Goal: Task Accomplishment & Management: Understand process/instructions

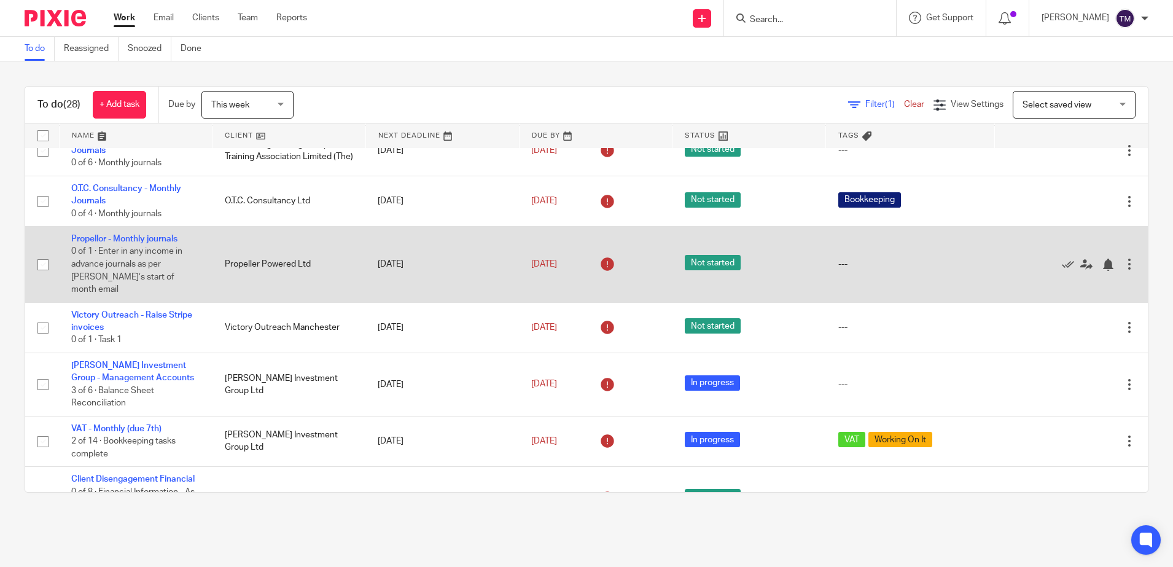
scroll to position [154, 0]
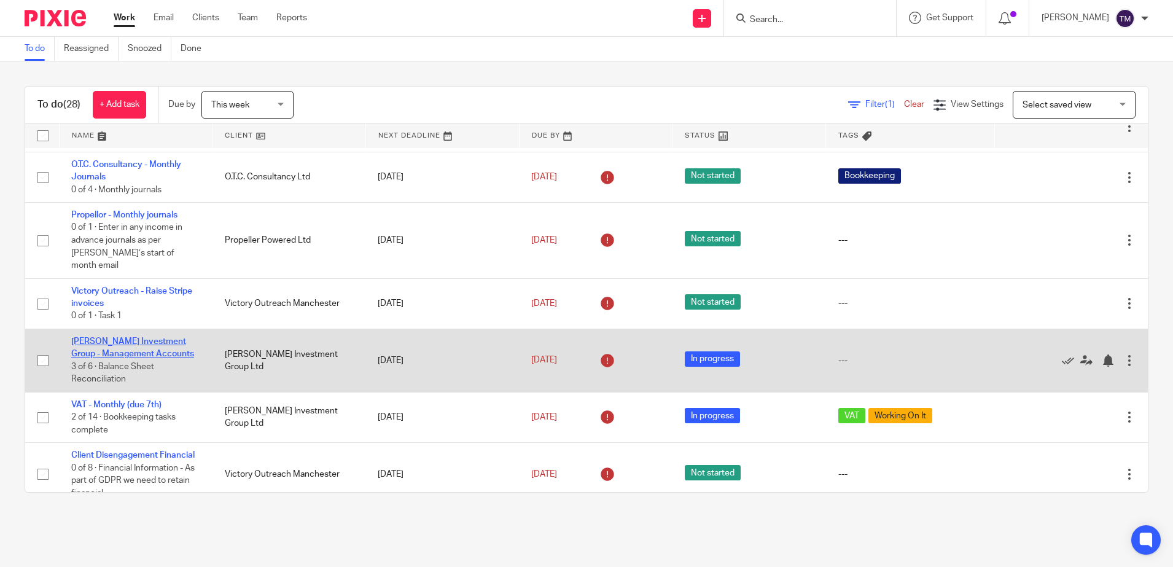
click at [111, 343] on link "[PERSON_NAME] Investment Group - Management Accounts" at bounding box center [132, 347] width 123 height 21
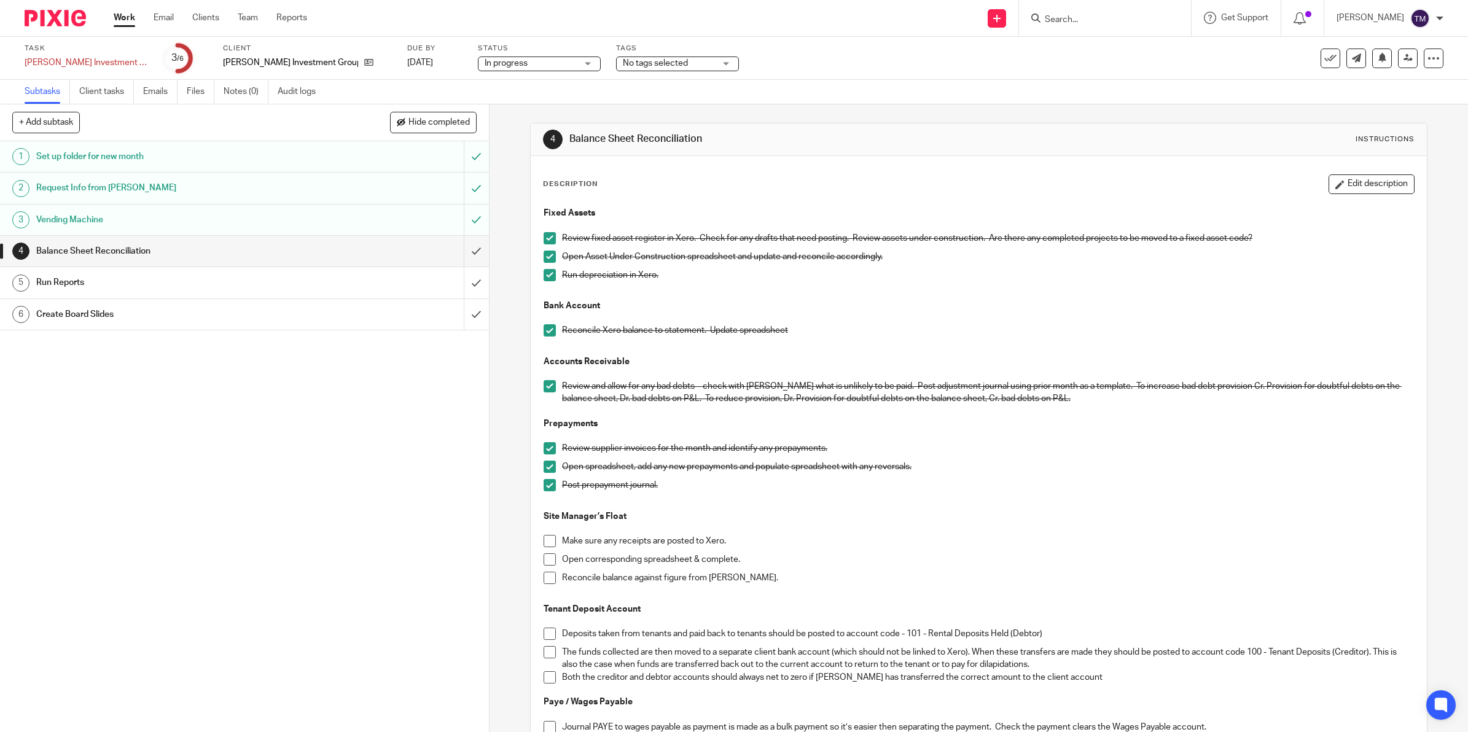
click at [547, 447] on span at bounding box center [550, 448] width 12 height 12
click at [544, 468] on span at bounding box center [550, 467] width 12 height 12
click at [544, 486] on span at bounding box center [550, 485] width 12 height 12
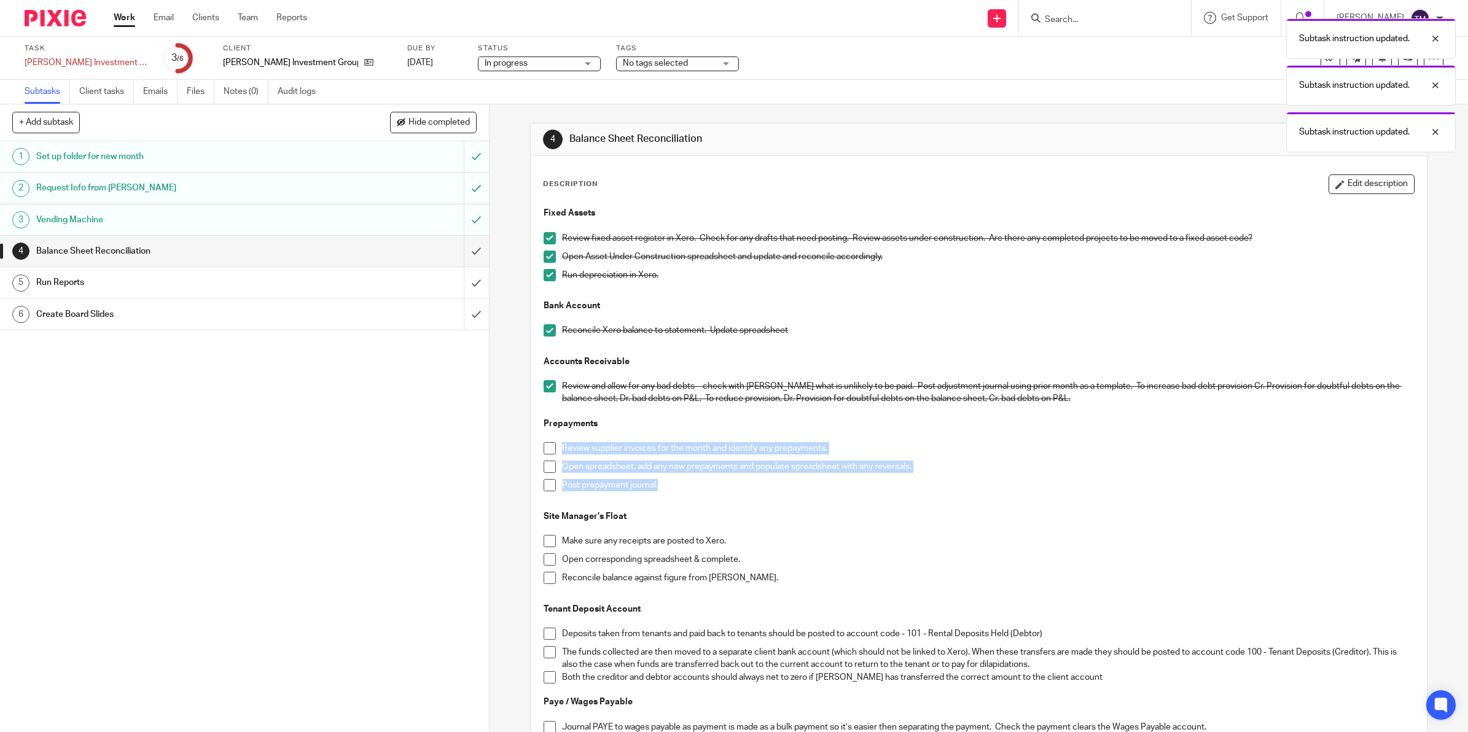
drag, startPoint x: 679, startPoint y: 487, endPoint x: 557, endPoint y: 456, distance: 126.2
click at [557, 456] on ul "Review supplier invoices for the month and identify any prepayments. Open sprea…" at bounding box center [979, 469] width 871 height 55
copy ul "Review supplier invoices for the month and identify any prepayments. Open sprea…"
drag, startPoint x: 547, startPoint y: 449, endPoint x: 542, endPoint y: 460, distance: 11.3
click at [547, 449] on span at bounding box center [550, 448] width 12 height 12
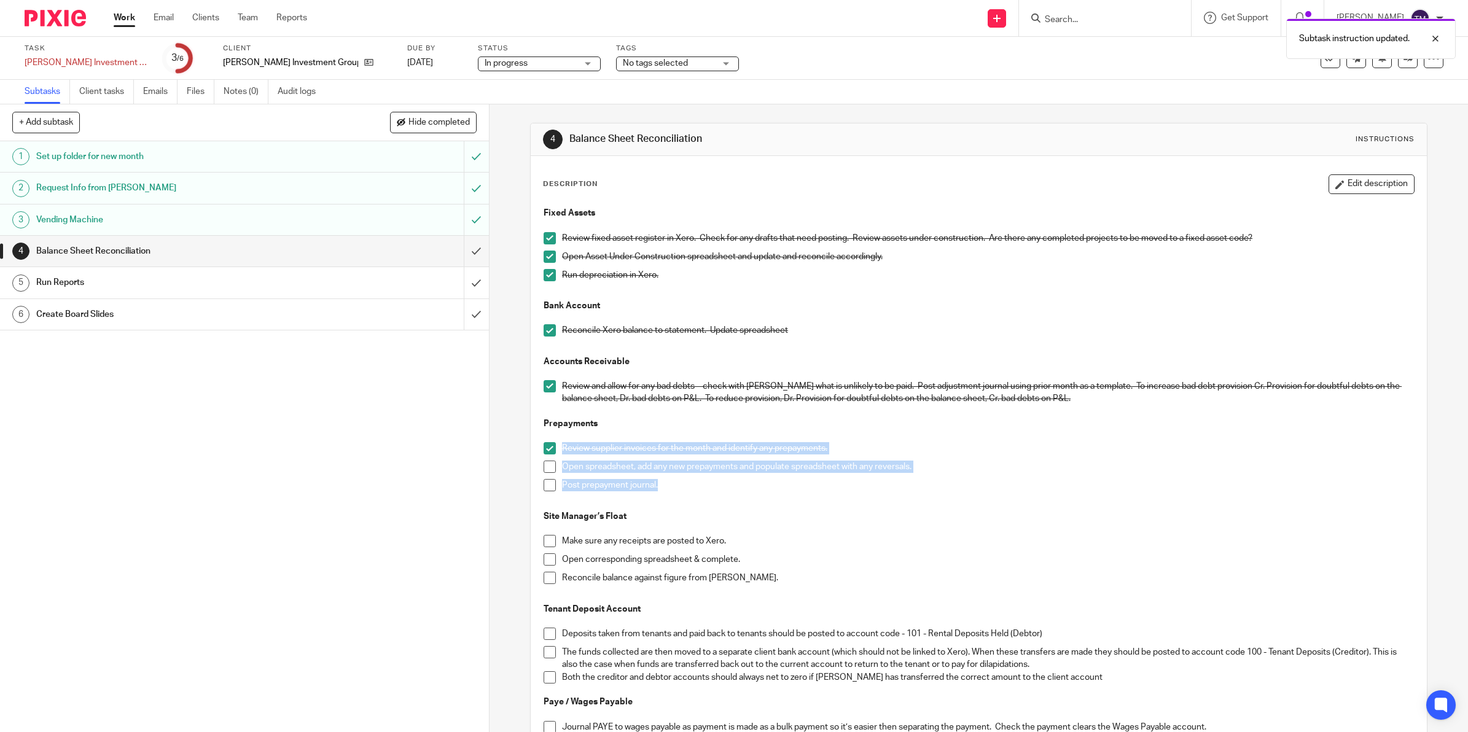
click at [544, 467] on span at bounding box center [550, 467] width 12 height 12
click at [547, 487] on span at bounding box center [550, 485] width 12 height 12
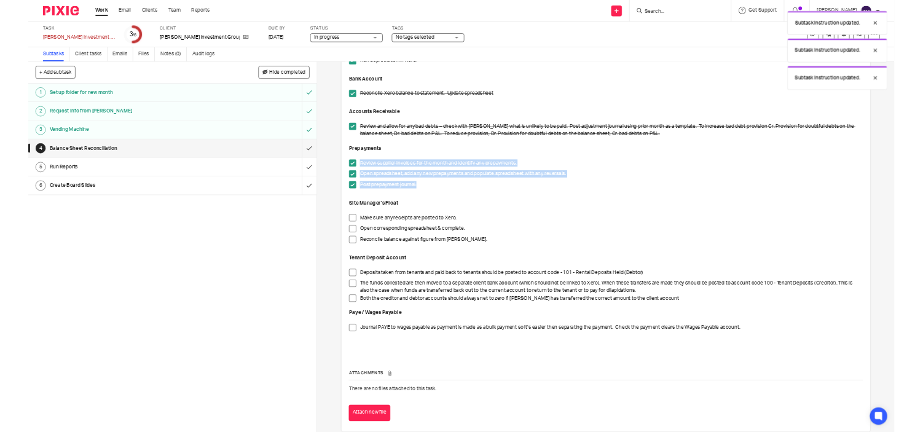
scroll to position [191, 0]
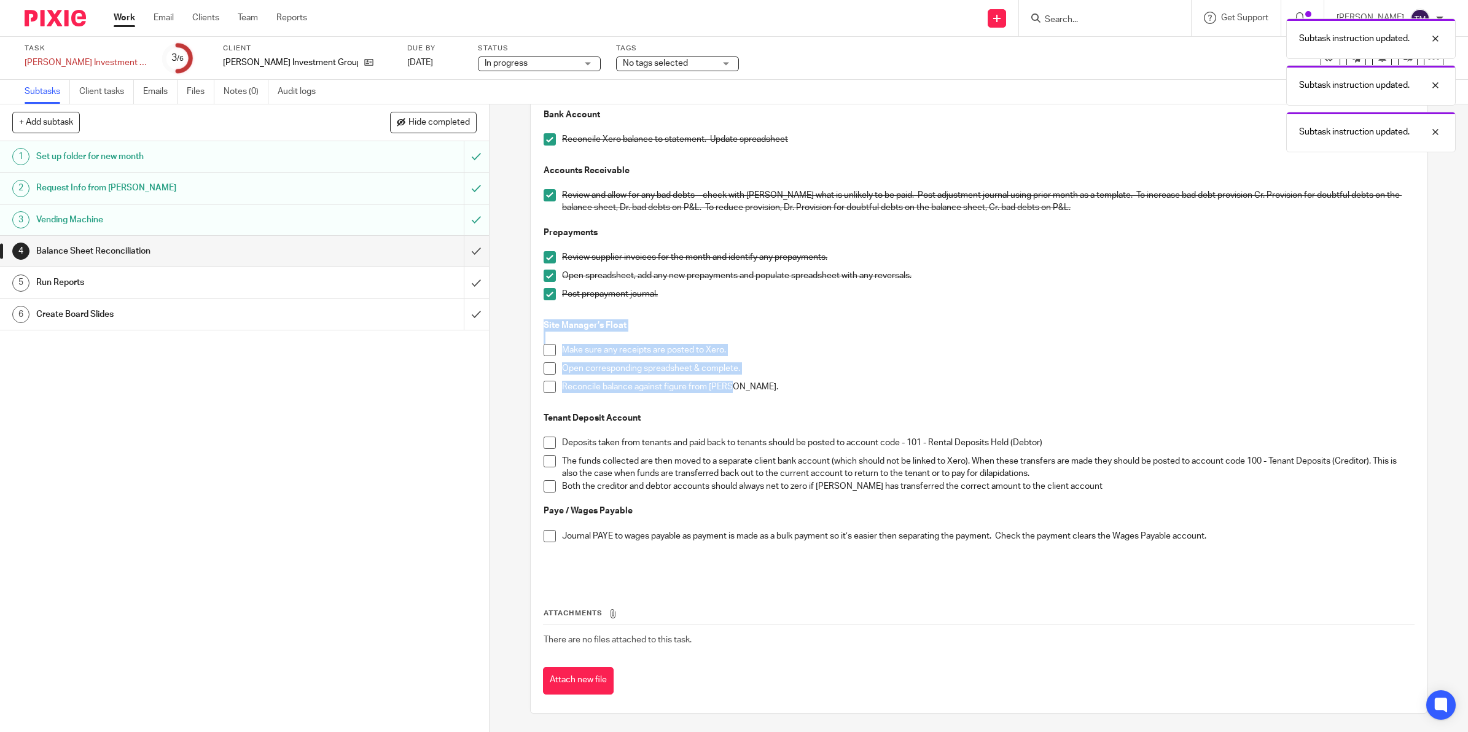
drag, startPoint x: 738, startPoint y: 387, endPoint x: 519, endPoint y: 330, distance: 226.1
click at [519, 330] on div "4 Balance Sheet Reconciliation Instructions Description Edit description Fixed …" at bounding box center [979, 418] width 979 height 628
copy div "Site Manager’s Float Make sure any receipts are posted to Xero. Open correspond…"
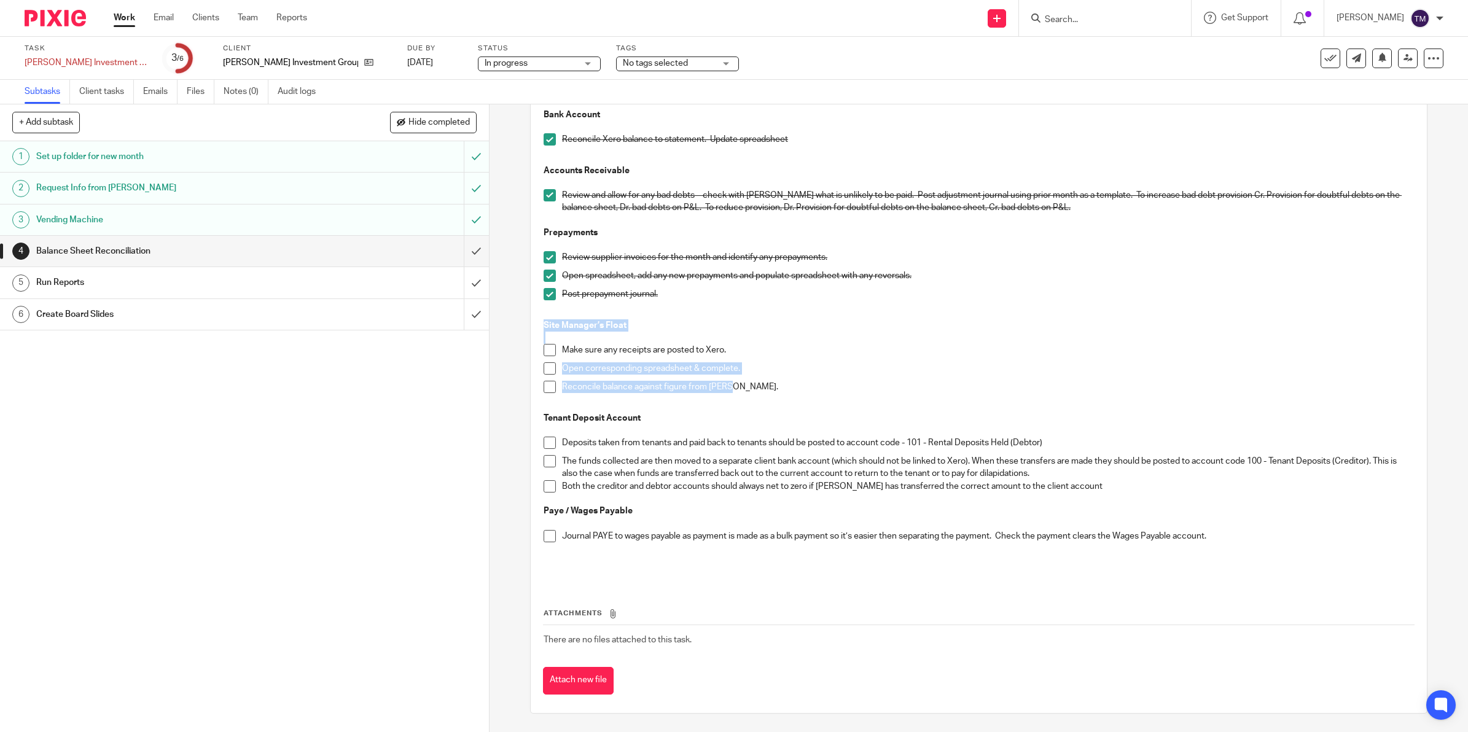
click at [546, 351] on span at bounding box center [550, 350] width 12 height 12
click at [545, 367] on span at bounding box center [550, 368] width 12 height 12
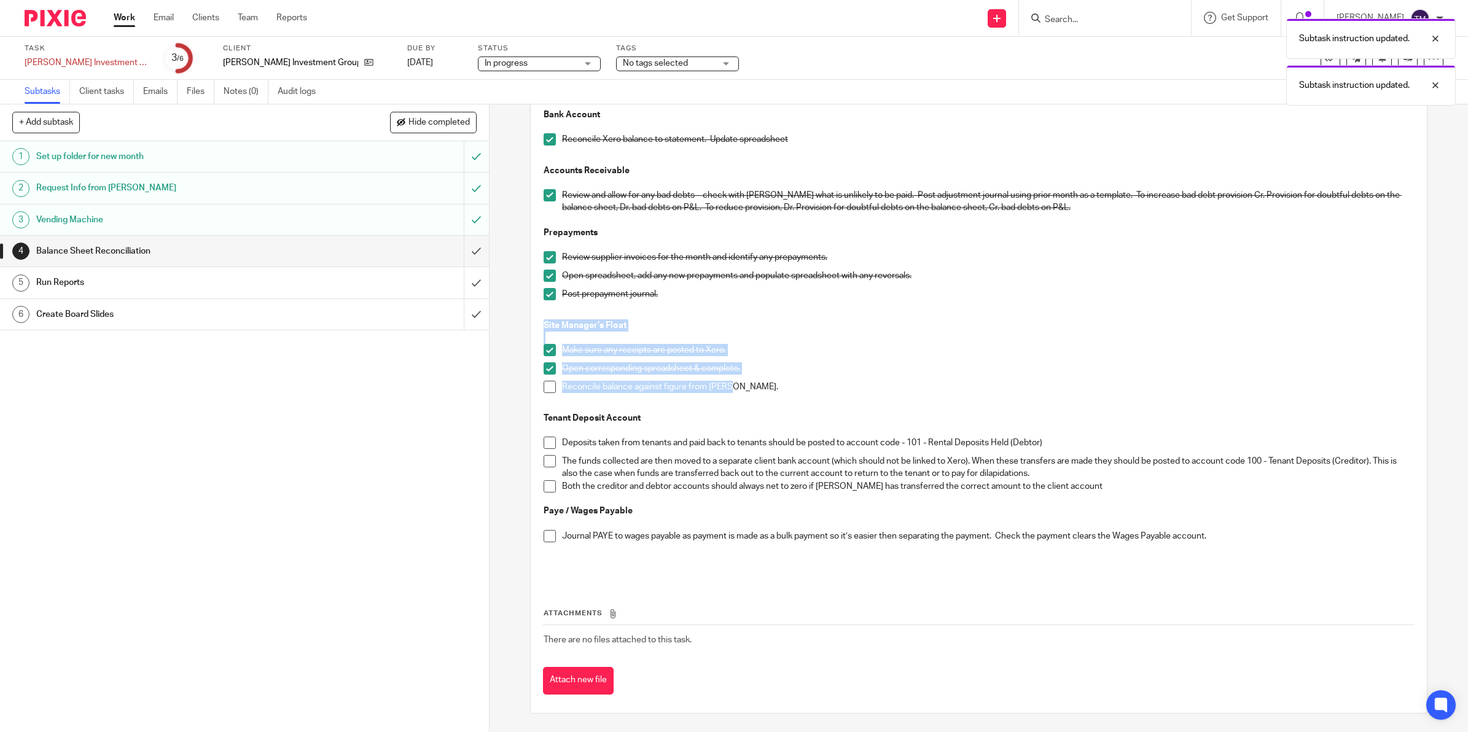
click at [544, 389] on span at bounding box center [550, 387] width 12 height 12
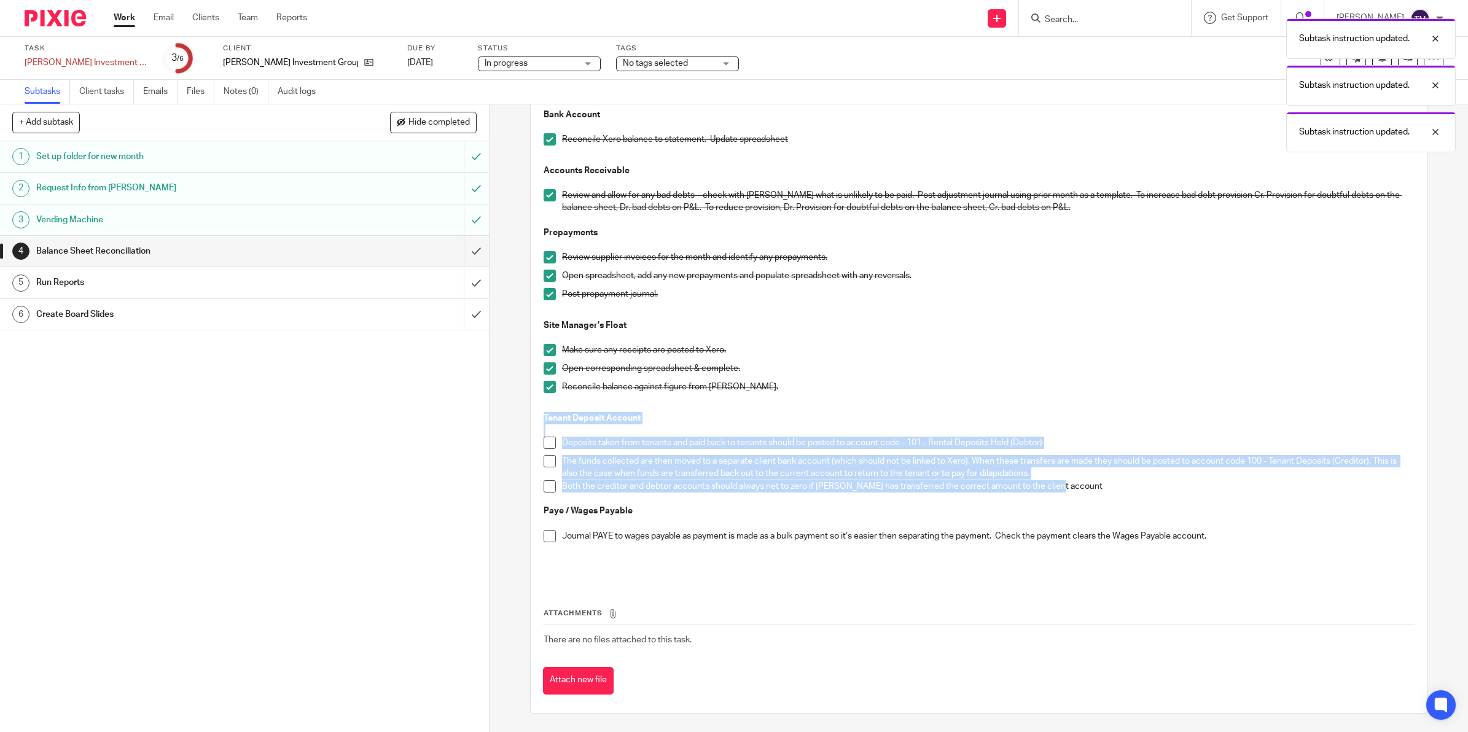
drag, startPoint x: 1060, startPoint y: 483, endPoint x: 530, endPoint y: 421, distance: 533.8
click at [531, 421] on div "Description Edit description Fixed Assets Review fixed asset register in Xero. …" at bounding box center [979, 339] width 896 height 748
copy div "Tenant Deposit Account Deposits taken from tenants and paid back to tenants sho…"
click at [861, 473] on p "The funds collected are then moved to a separate client bank account (which sho…" at bounding box center [988, 467] width 852 height 25
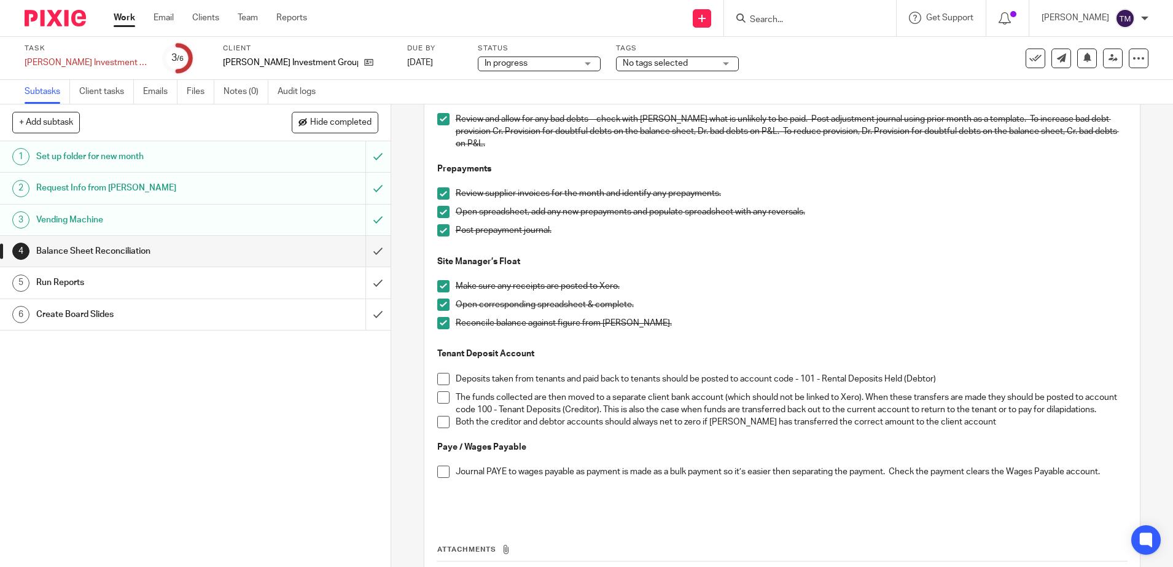
scroll to position [351, 0]
